Goal: Information Seeking & Learning: Compare options

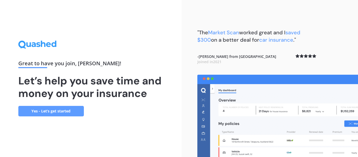
click at [42, 111] on link "Yes - Let’s get started" at bounding box center [50, 111] width 65 height 10
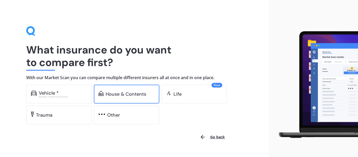
click at [115, 91] on div "House & Contents" at bounding box center [126, 93] width 41 height 5
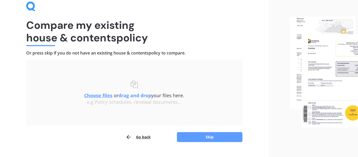
scroll to position [36, 0]
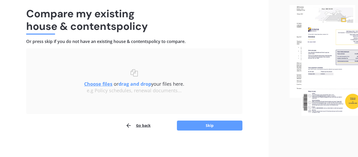
click at [97, 84] on u "Choose files" at bounding box center [98, 84] width 28 height 6
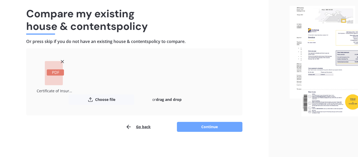
click at [223, 126] on button "Continue" at bounding box center [209, 127] width 65 height 10
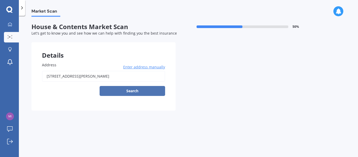
click at [139, 91] on button "Search" at bounding box center [132, 91] width 65 height 10
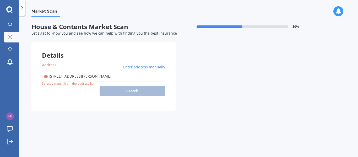
type input "[STREET_ADDRESS][PERSON_NAME]"
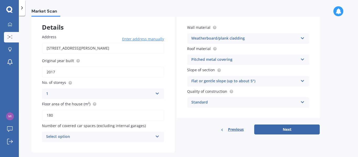
scroll to position [37, 0]
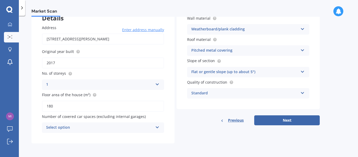
click at [157, 127] on icon at bounding box center [157, 126] width 4 height 4
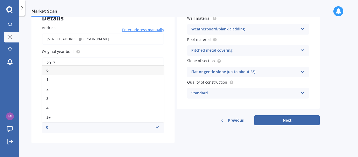
click at [88, 68] on div "0" at bounding box center [103, 69] width 122 height 9
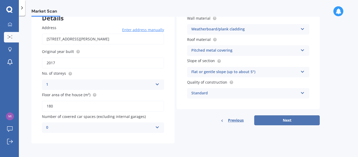
click at [288, 120] on button "Next" at bounding box center [286, 120] width 65 height 10
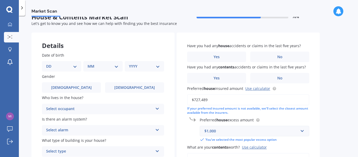
scroll to position [10, 0]
click at [76, 69] on div "DD 01 02 03 04 05 06 07 08 09 10 11 12 13 14 15 16 17 18 19 20 21 22 23 24 25 2…" at bounding box center [61, 66] width 39 height 10
click at [75, 66] on select "DD 01 02 03 04 05 06 07 08 09 10 11 12 13 14 15 16 17 18 19 20 21 22 23 24 25 2…" at bounding box center [61, 66] width 31 height 6
select select "27"
click at [50, 63] on select "DD 01 02 03 04 05 06 07 08 09 10 11 12 13 14 15 16 17 18 19 20 21 22 23 24 25 2…" at bounding box center [61, 66] width 31 height 6
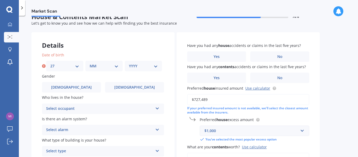
click at [117, 66] on select "MM 01 02 03 04 05 06 07 08 09 10 11 12" at bounding box center [104, 66] width 29 height 6
select select "01"
click at [90, 63] on select "MM 01 02 03 04 05 06 07 08 09 10 11 12" at bounding box center [104, 66] width 29 height 6
click at [155, 68] on select "YYYY 2009 2008 2007 2006 2005 2004 2003 2002 2001 2000 1999 1998 1997 1996 1995…" at bounding box center [143, 66] width 29 height 6
select select "1946"
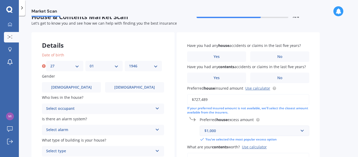
click at [129, 63] on select "YYYY 2009 2008 2007 2006 2005 2004 2003 2002 2001 2000 1999 1998 1997 1996 1995…" at bounding box center [143, 66] width 29 height 6
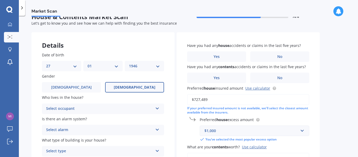
click at [130, 89] on span "Female" at bounding box center [135, 87] width 42 height 4
click at [0, 0] on input "Female" at bounding box center [0, 0] width 0 height 0
click at [155, 108] on icon at bounding box center [157, 108] width 4 height 4
click at [100, 116] on div "Owner" at bounding box center [103, 118] width 122 height 9
click at [158, 130] on icon at bounding box center [157, 129] width 4 height 4
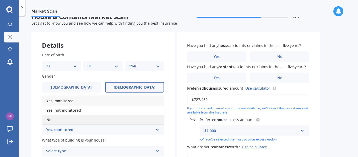
click at [130, 120] on div "No" at bounding box center [103, 119] width 122 height 9
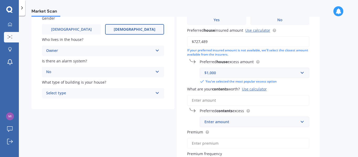
scroll to position [73, 0]
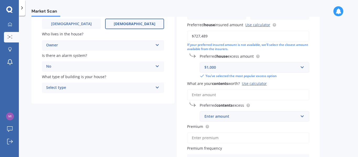
click at [157, 87] on icon at bounding box center [157, 87] width 4 height 4
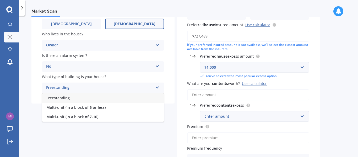
click at [121, 98] on div "Freestanding" at bounding box center [103, 97] width 122 height 9
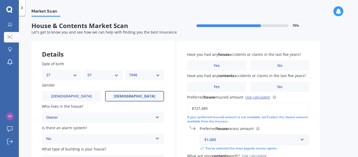
scroll to position [1, 0]
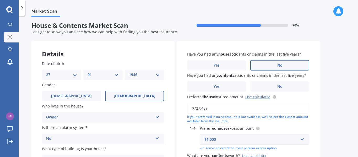
click at [278, 65] on span "No" at bounding box center [279, 65] width 5 height 4
click at [0, 0] on input "No" at bounding box center [0, 0] width 0 height 0
click at [276, 85] on label "No" at bounding box center [279, 86] width 59 height 10
click at [0, 0] on input "No" at bounding box center [0, 0] width 0 height 0
click at [261, 96] on link "Use calculator" at bounding box center [257, 96] width 25 height 5
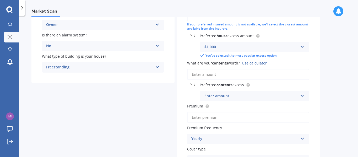
scroll to position [96, 0]
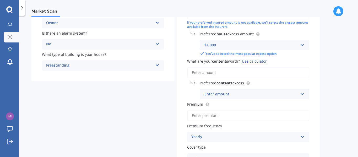
click at [244, 74] on input "What are your contents worth? Use calculator" at bounding box center [248, 72] width 122 height 11
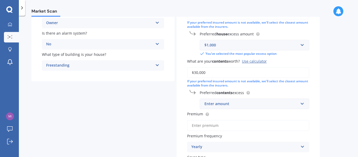
type input "$30,000"
click at [302, 104] on input "text" at bounding box center [252, 104] width 105 height 10
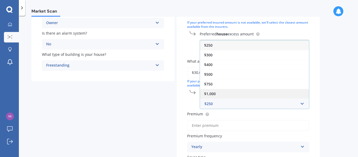
click at [267, 94] on div "$1,000" at bounding box center [254, 94] width 109 height 10
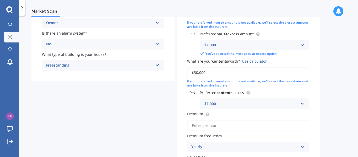
click at [298, 120] on input "Premium" at bounding box center [248, 125] width 122 height 11
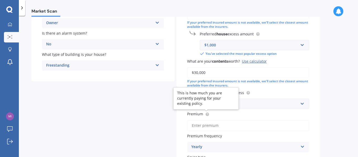
click at [207, 114] on icon at bounding box center [207, 113] width 1 height 1
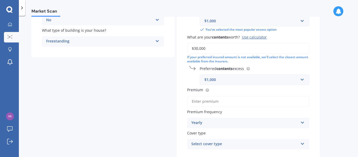
scroll to position [152, 0]
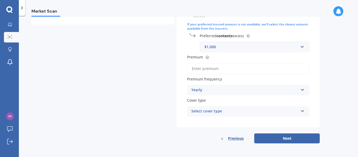
click at [213, 71] on input "Premium" at bounding box center [248, 68] width 122 height 11
type input "$1,577.86"
click at [245, 109] on div "Select cover type" at bounding box center [244, 111] width 107 height 6
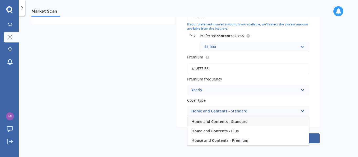
click at [235, 121] on span "Home and Contents - Standard" at bounding box center [219, 121] width 56 height 5
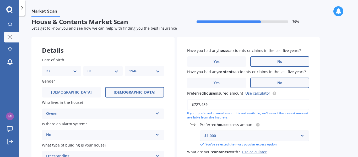
scroll to position [0, 0]
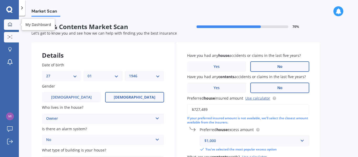
click at [9, 23] on icon at bounding box center [10, 24] width 4 height 4
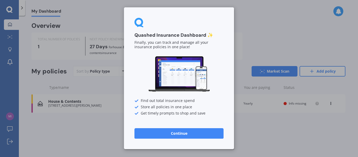
click at [172, 132] on button "Continue" at bounding box center [178, 133] width 89 height 10
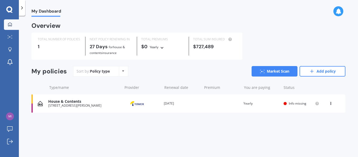
click at [331, 104] on icon at bounding box center [331, 102] width 4 height 3
click at [310, 122] on div "Delete" at bounding box center [319, 124] width 52 height 10
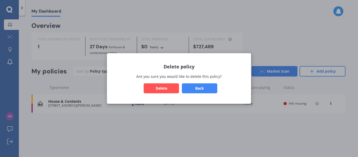
click at [162, 89] on button "Delete" at bounding box center [161, 88] width 35 height 10
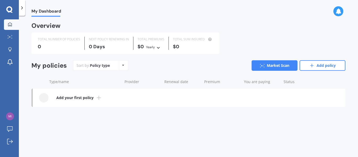
click at [10, 10] on icon at bounding box center [9, 9] width 6 height 7
click at [10, 50] on icon at bounding box center [10, 49] width 4 height 4
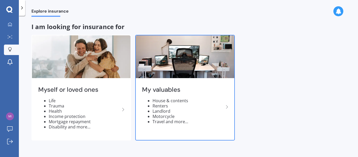
click at [198, 116] on li "Motorcycle" at bounding box center [187, 116] width 71 height 5
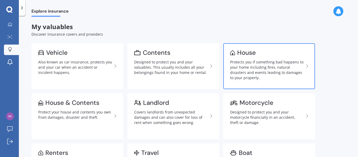
click at [254, 68] on div "Protects you if something bad happens to your home including fires, natural dis…" at bounding box center [267, 69] width 74 height 21
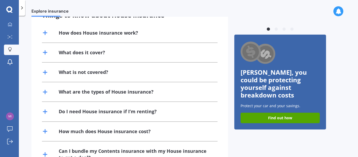
scroll to position [140, 0]
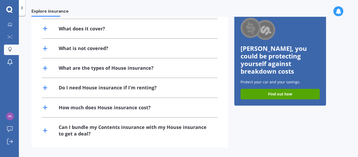
click at [325, 111] on div "Previous Damage to windows and locks It will cost ~$30,000+ to replace all the …" at bounding box center [280, 30] width 92 height 233
click at [45, 129] on line at bounding box center [45, 131] width 0 height 4
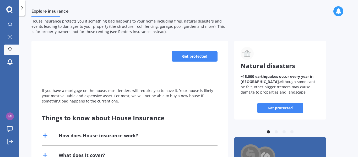
scroll to position [0, 0]
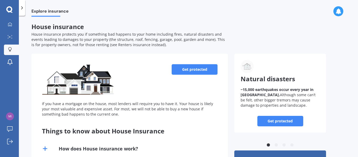
click at [193, 69] on link "Get protected" at bounding box center [195, 69] width 46 height 10
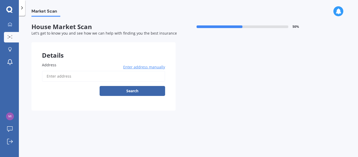
click at [135, 73] on input "Address" at bounding box center [103, 76] width 123 height 11
type input "10 Thorpe Street, Morrinsville 3300"
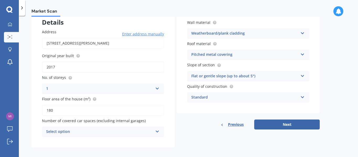
scroll to position [37, 0]
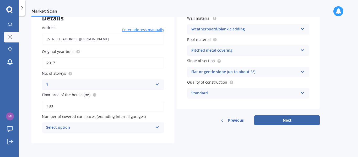
click at [157, 124] on div "Select option 0 1 2 3 4 5+" at bounding box center [103, 127] width 122 height 10
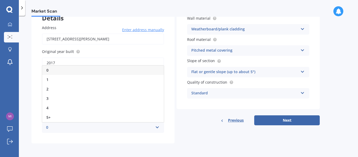
click at [88, 71] on div "0" at bounding box center [103, 69] width 122 height 9
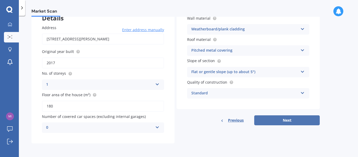
click at [275, 118] on button "Next" at bounding box center [286, 120] width 65 height 10
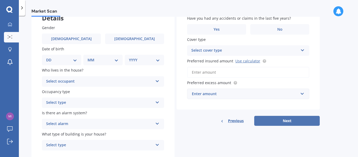
scroll to position [0, 0]
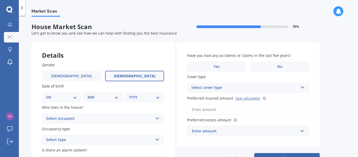
click at [129, 78] on span "Female" at bounding box center [135, 76] width 42 height 4
click at [0, 0] on input "Female" at bounding box center [0, 0] width 0 height 0
click at [72, 95] on select "DD 01 02 03 04 05 06 07 08 09 10 11 12 13 14 15 16 17 18 19 20 21 22 23 24 25 2…" at bounding box center [61, 97] width 31 height 6
select select "02"
click at [50, 94] on select "DD 01 02 03 04 05 06 07 08 09 10 11 12 13 14 15 16 17 18 19 20 21 22 23 24 25 2…" at bounding box center [61, 97] width 31 height 6
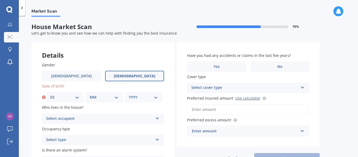
click at [117, 93] on div "MM 01 02 03 04 05 06 07 08 09 10 11 12" at bounding box center [103, 97] width 37 height 10
click at [117, 96] on select "MM 01 02 03 04 05 06 07 08 09 10 11 12" at bounding box center [104, 97] width 29 height 6
select select "02"
click at [90, 94] on select "MM 01 02 03 04 05 06 07 08 09 10 11 12" at bounding box center [104, 97] width 29 height 6
click at [154, 97] on select "YYYY 2009 2008 2007 2006 2005 2004 2003 2002 2001 2000 1999 1998 1997 1996 1995…" at bounding box center [143, 97] width 29 height 6
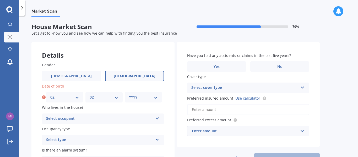
select select "1971"
click at [129, 94] on select "YYYY 2009 2008 2007 2006 2005 2004 2003 2002 2001 2000 1999 1998 1997 1996 1995…" at bounding box center [143, 97] width 29 height 6
click at [158, 118] on icon at bounding box center [157, 118] width 4 height 4
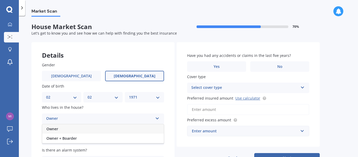
click at [88, 129] on div "Owner" at bounding box center [103, 128] width 122 height 9
click at [157, 140] on icon at bounding box center [157, 139] width 4 height 4
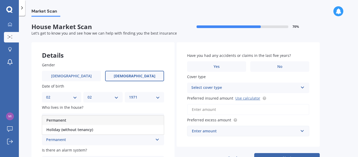
click at [108, 121] on div "Permanent" at bounding box center [103, 120] width 122 height 9
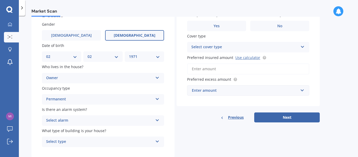
scroll to position [55, 0]
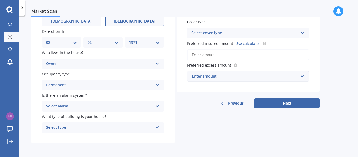
click at [158, 106] on icon at bounding box center [157, 105] width 4 height 4
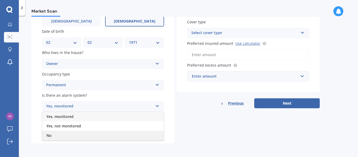
click at [68, 134] on div "No" at bounding box center [103, 135] width 122 height 9
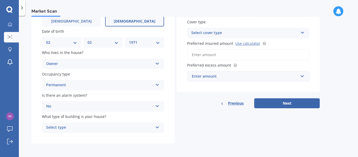
click at [156, 128] on icon at bounding box center [157, 126] width 4 height 4
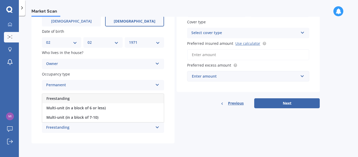
click at [83, 99] on div "Freestanding" at bounding box center [103, 98] width 122 height 9
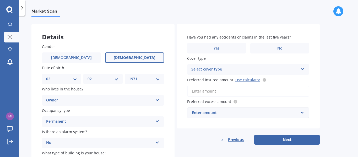
scroll to position [0, 0]
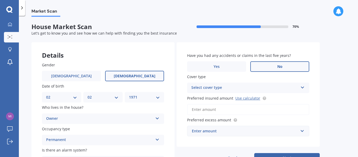
click at [287, 66] on label "No" at bounding box center [279, 66] width 59 height 10
click at [0, 0] on input "No" at bounding box center [0, 0] width 0 height 0
click at [303, 88] on icon at bounding box center [302, 87] width 4 height 4
click at [284, 96] on div "High" at bounding box center [248, 97] width 122 height 9
click at [281, 111] on input "Preferred insured amount Use calculator" at bounding box center [248, 109] width 122 height 11
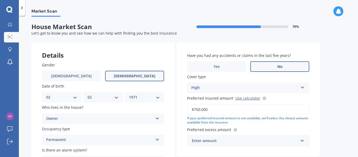
type input "$750,000"
click at [303, 141] on input "text" at bounding box center [246, 141] width 117 height 10
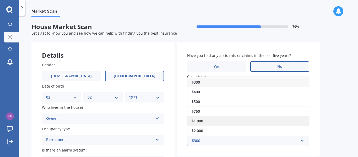
click at [273, 120] on div "$1,000" at bounding box center [248, 121] width 122 height 10
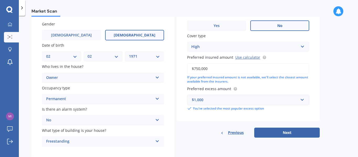
scroll to position [55, 0]
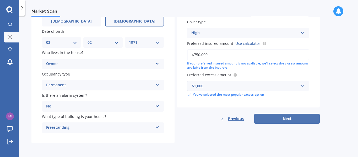
click at [292, 119] on button "Next" at bounding box center [286, 119] width 65 height 10
select select "02"
select select "1971"
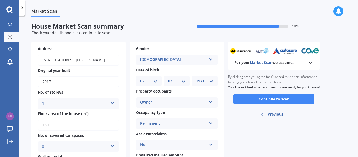
scroll to position [0, 0]
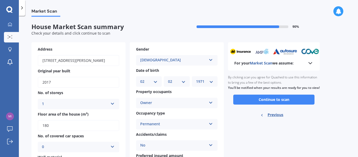
click at [310, 64] on icon at bounding box center [310, 63] width 6 height 6
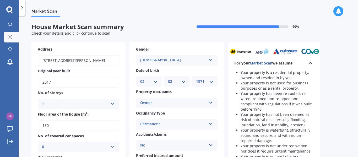
click at [338, 125] on div "Market Scan House Market Scan summary 90 % Check your details and click continu…" at bounding box center [188, 87] width 339 height 141
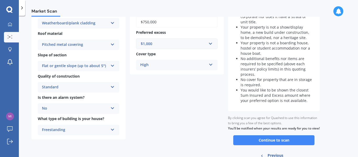
scroll to position [170, 0]
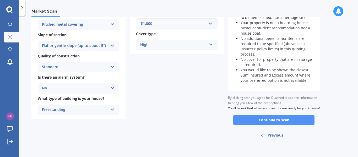
click at [274, 117] on button "Continue to scan" at bounding box center [273, 120] width 81 height 10
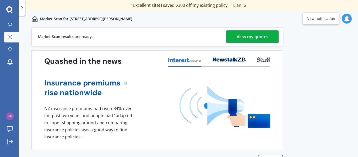
click at [262, 38] on div "View my quotes" at bounding box center [253, 36] width 32 height 13
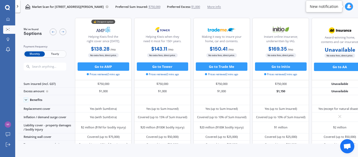
click at [56, 54] on span "Yearly" at bounding box center [55, 54] width 20 height 6
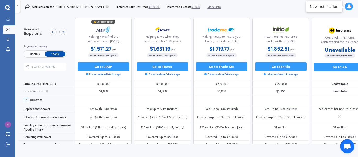
click at [31, 55] on span "Monthly" at bounding box center [34, 54] width 20 height 6
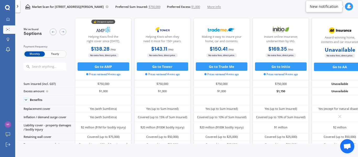
click at [12, 7] on div at bounding box center [7, 7] width 15 height 5
click at [349, 5] on icon at bounding box center [349, 6] width 5 height 5
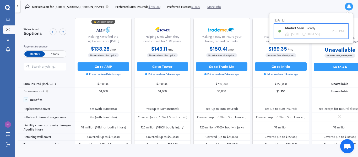
click at [291, 30] on div "Market Scan Ready" at bounding box center [303, 29] width 36 height 6
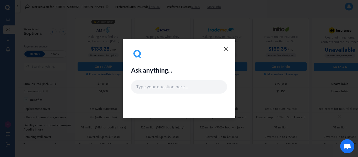
click at [226, 49] on line at bounding box center [225, 48] width 3 height 3
